Goal: Task Accomplishment & Management: Manage account settings

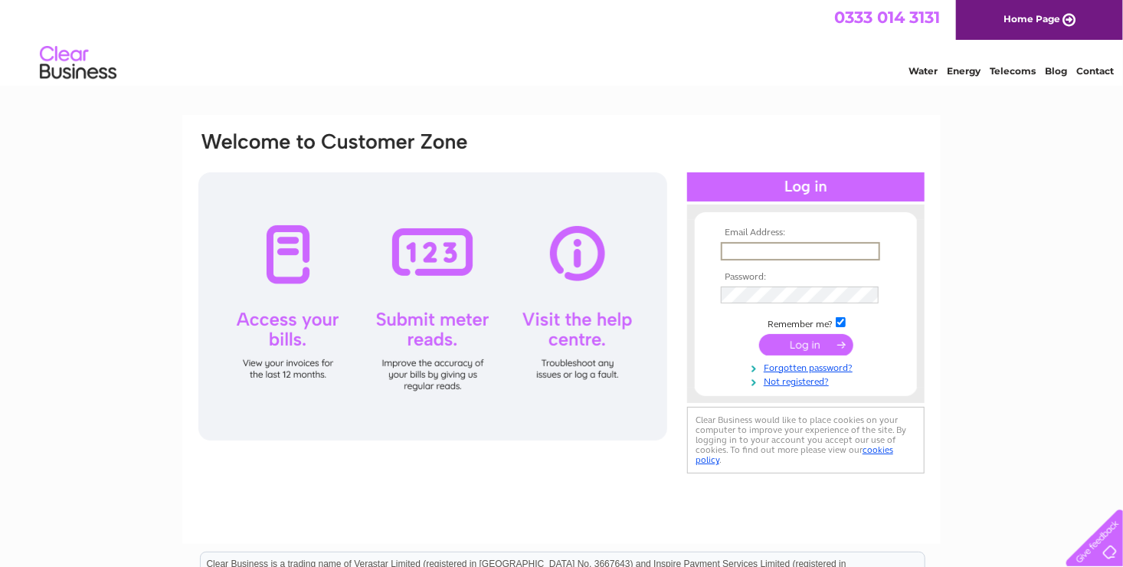
click at [747, 254] on input "text" at bounding box center [800, 251] width 159 height 18
type input "[EMAIL_ADDRESS][DOMAIN_NAME]"
click at [759, 333] on input "submit" at bounding box center [806, 343] width 94 height 21
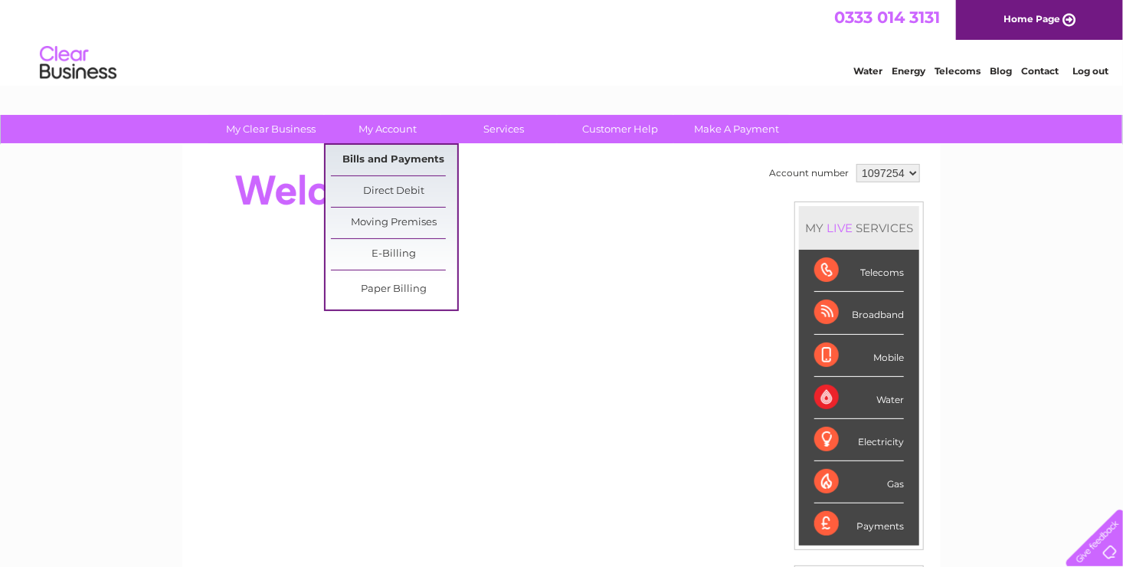
click at [396, 153] on link "Bills and Payments" at bounding box center [394, 160] width 126 height 31
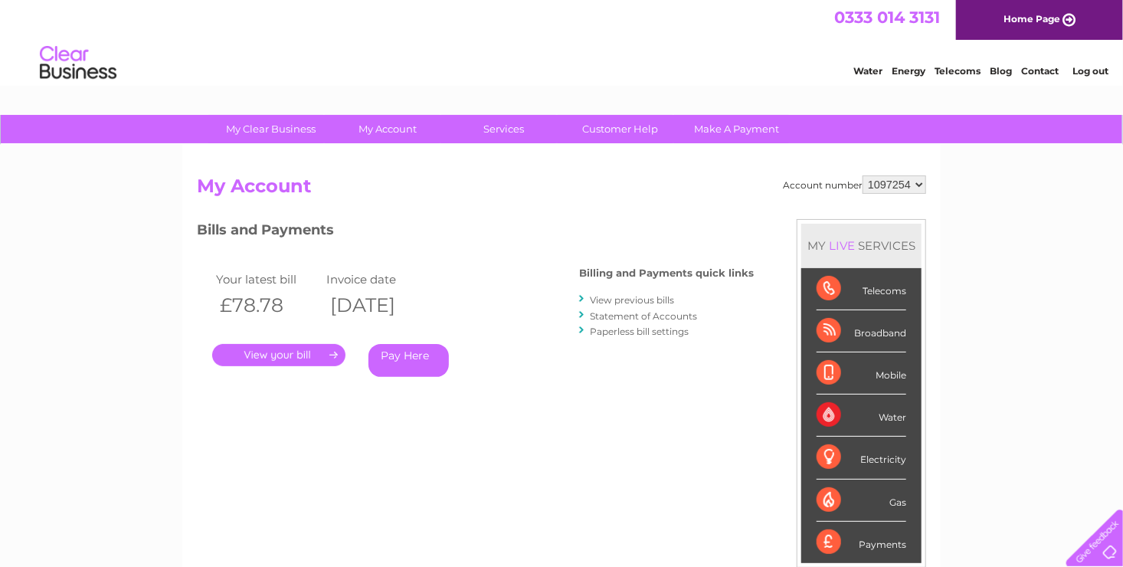
click at [294, 355] on link "." at bounding box center [278, 355] width 133 height 22
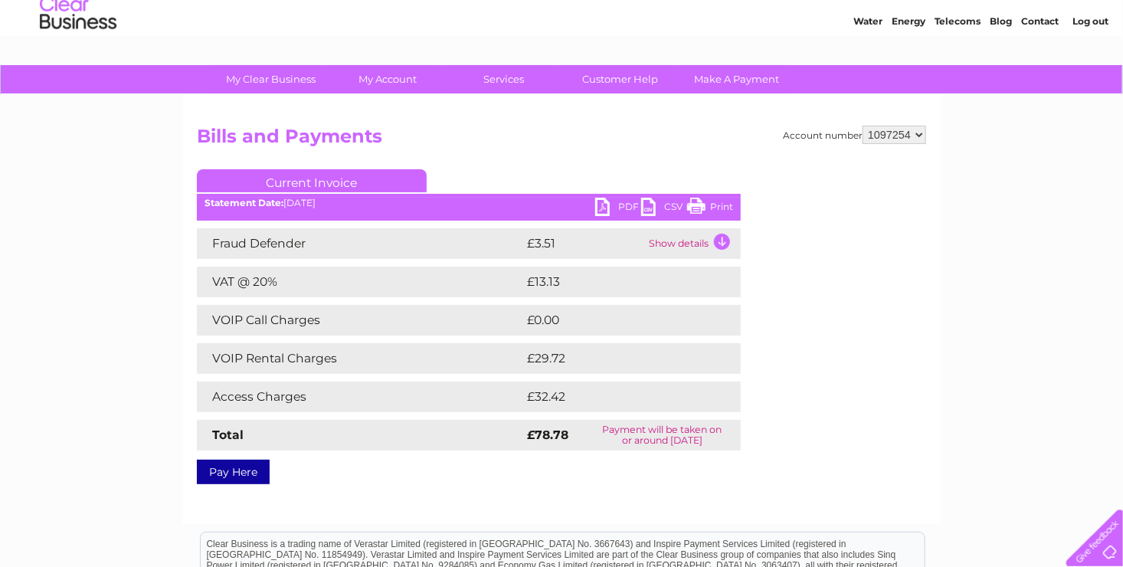
scroll to position [77, 0]
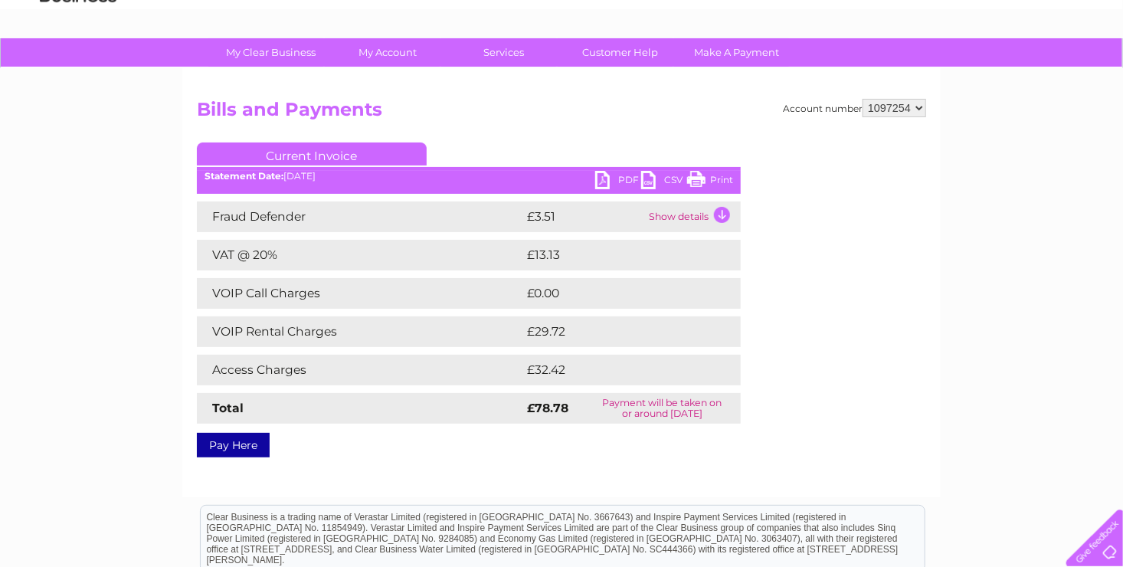
click at [610, 181] on link "PDF" at bounding box center [618, 182] width 46 height 22
click at [876, 386] on div "Account number 1097254 Bills and Payments Current Invoice PDF CSV Print" at bounding box center [561, 275] width 729 height 353
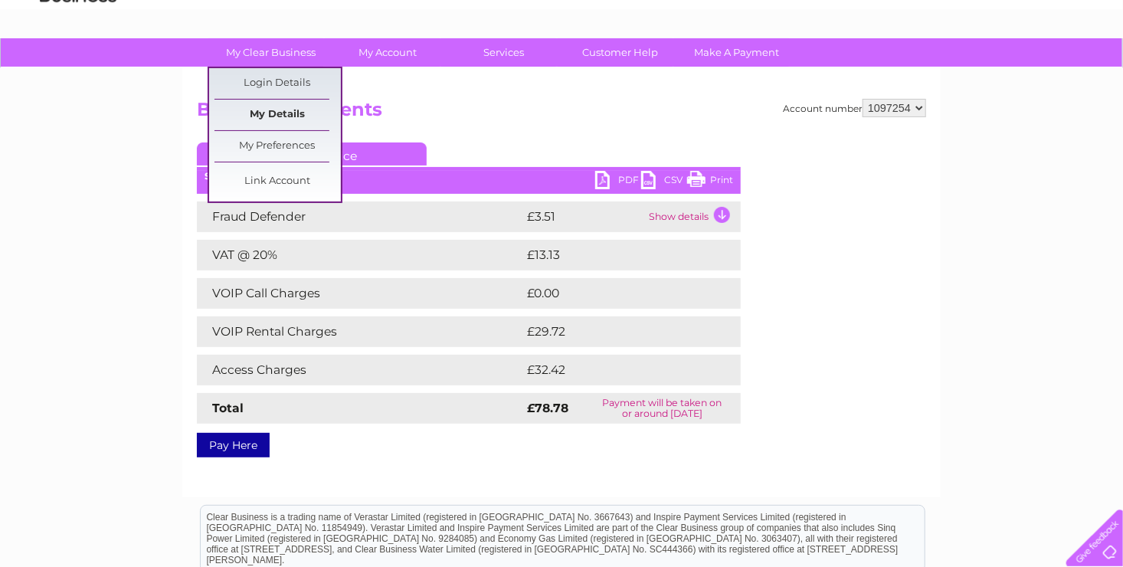
click at [266, 114] on link "My Details" at bounding box center [277, 115] width 126 height 31
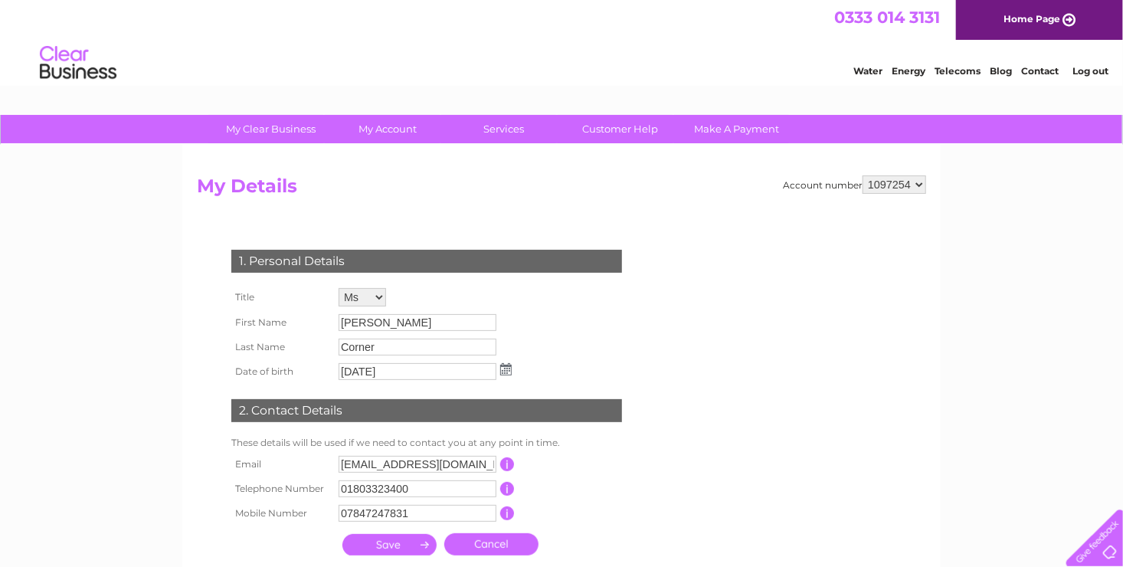
click at [191, 224] on div "Account number 1097254 My Details 1. Personal Details Title Mr Mrs Ms Miss Dr R…" at bounding box center [561, 377] width 758 height 464
click at [1100, 70] on link "Log out" at bounding box center [1090, 70] width 36 height 11
